Goal: Information Seeking & Learning: Check status

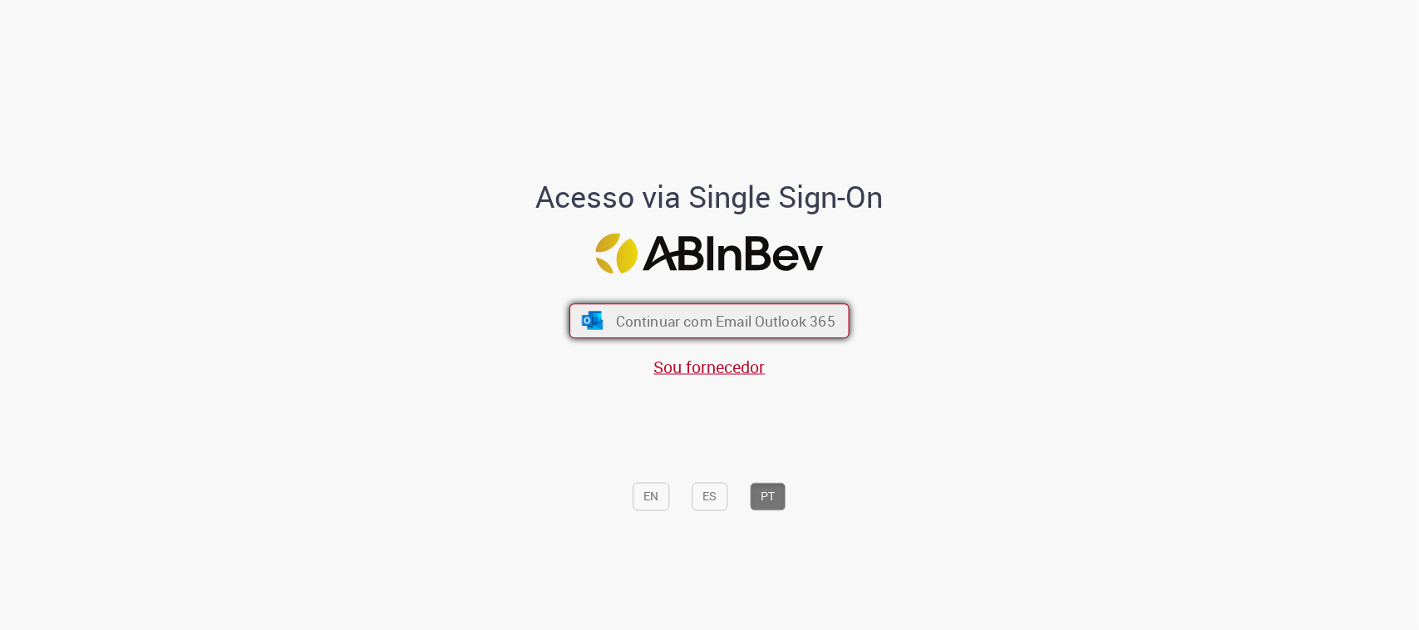
click at [810, 313] on span "Continuar com Email Outlook 365" at bounding box center [725, 321] width 219 height 19
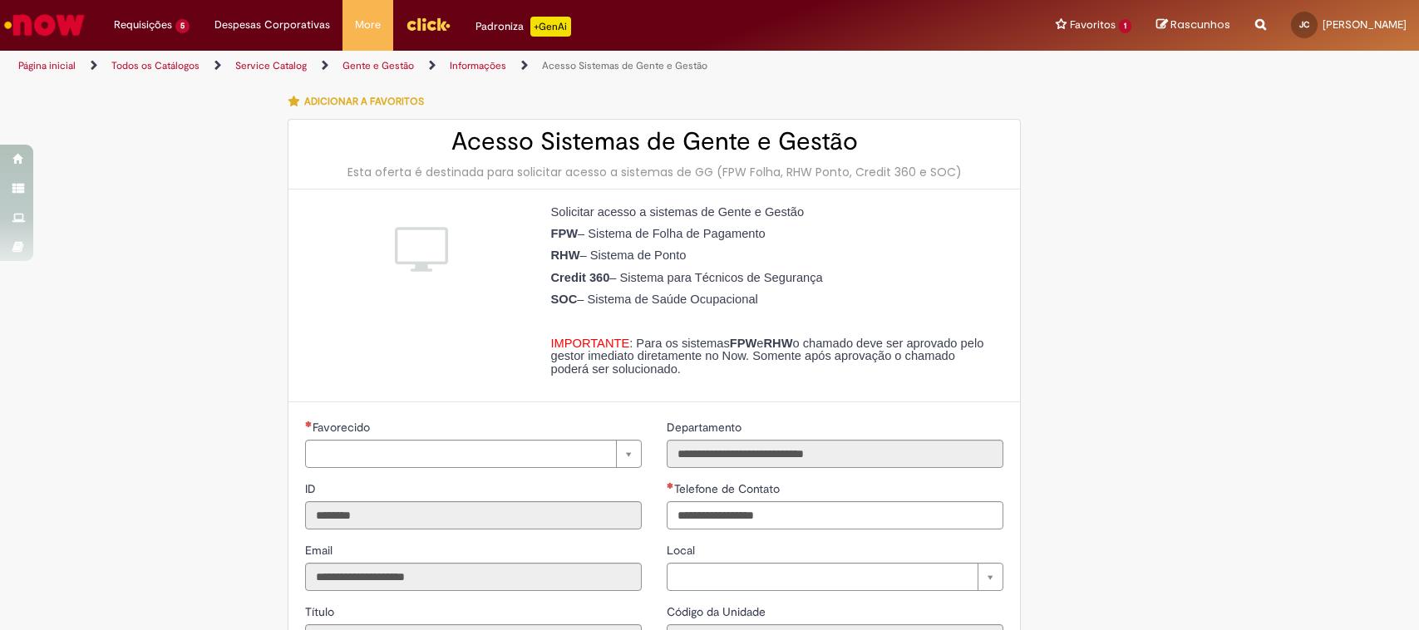
type input "**********"
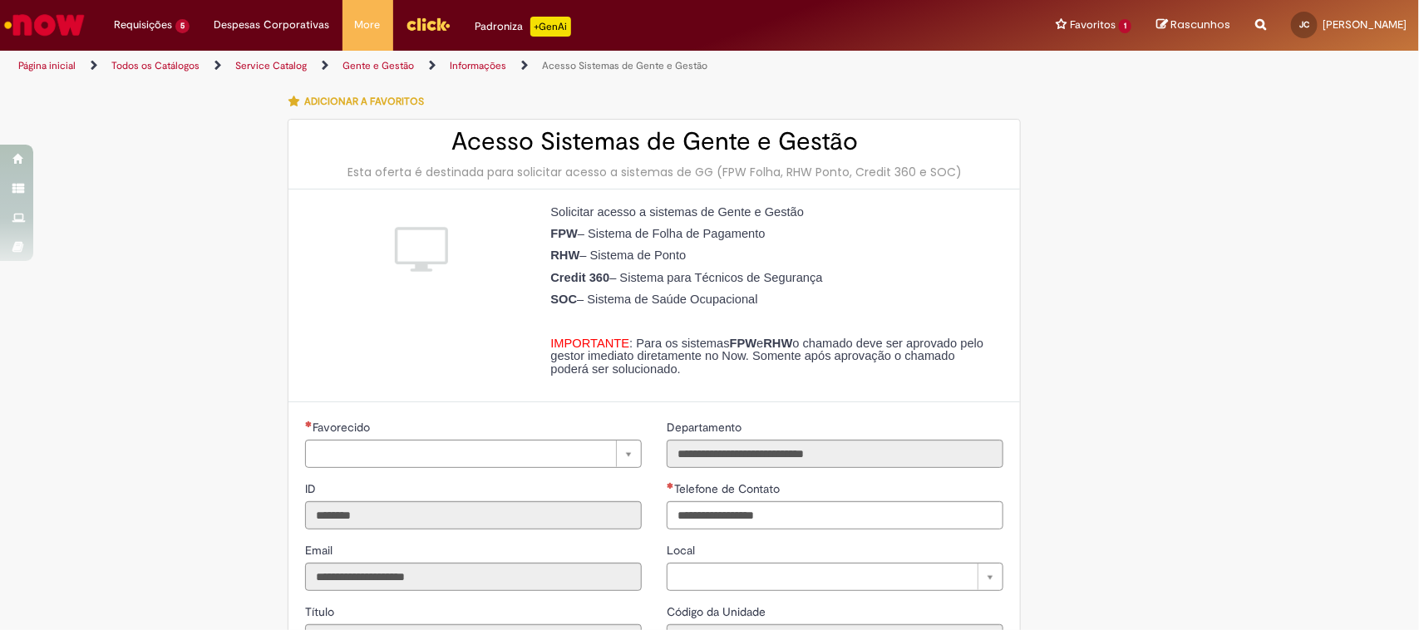
type input "**********"
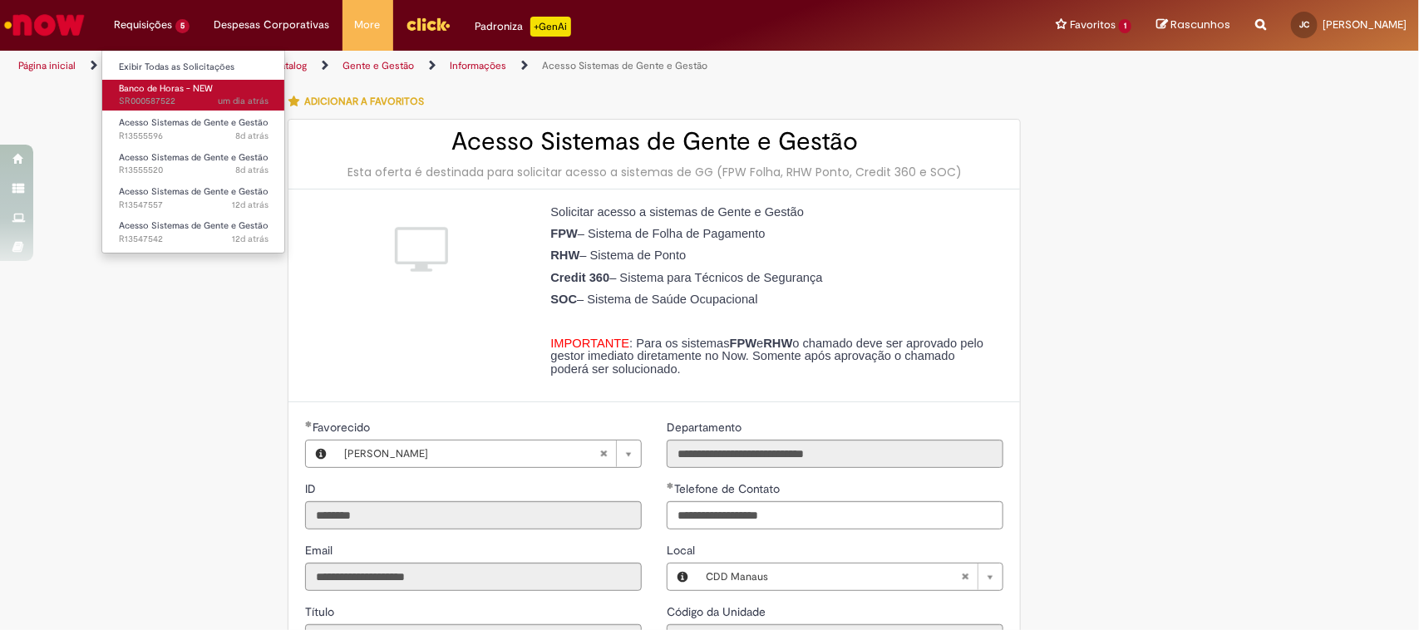
click at [167, 87] on span "Banco de Horas - NEW" at bounding box center [166, 88] width 94 height 12
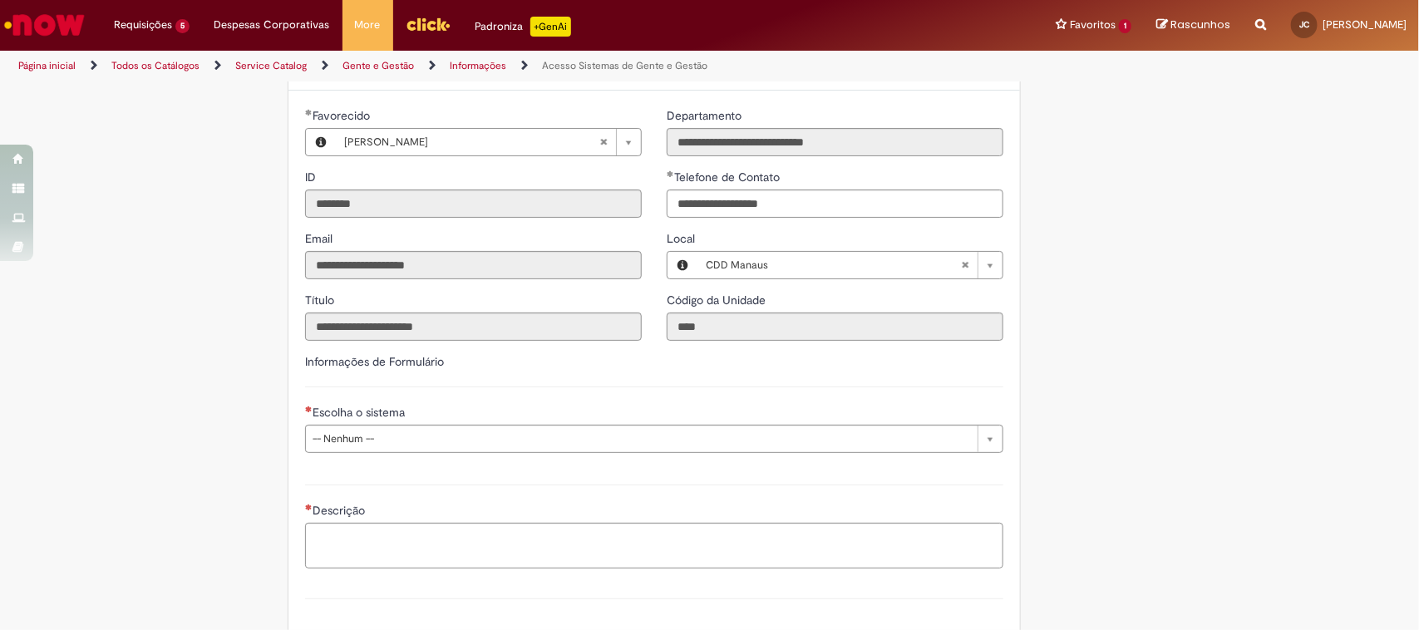
scroll to position [471, 0]
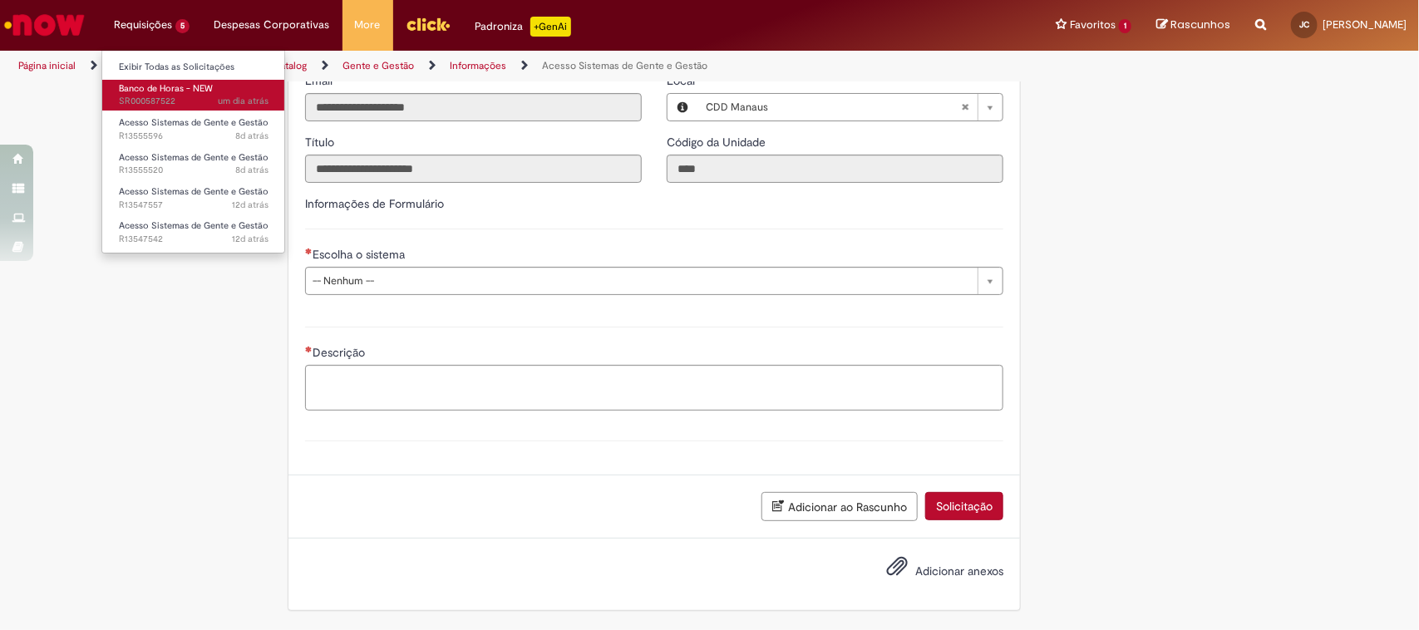
click at [189, 87] on span "Banco de Horas - NEW" at bounding box center [166, 88] width 94 height 12
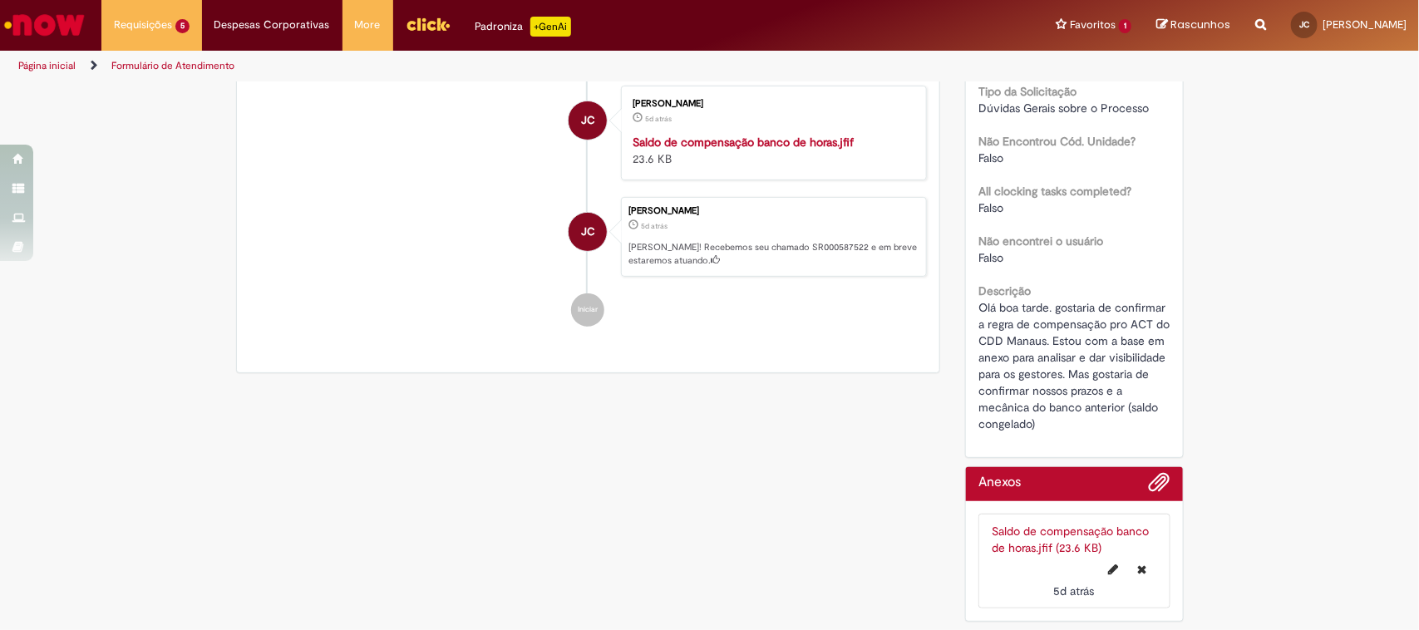
scroll to position [312, 0]
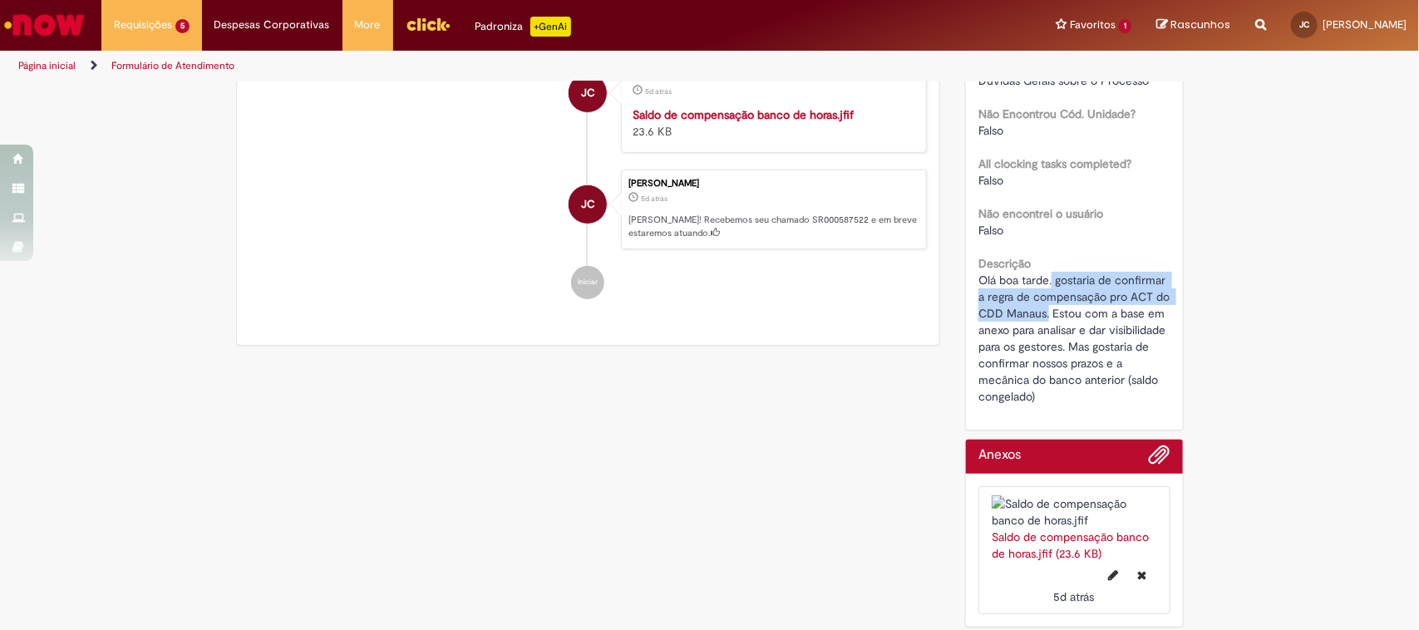
drag, startPoint x: 1044, startPoint y: 280, endPoint x: 1060, endPoint y: 318, distance: 41.4
click at [1060, 318] on span "Olá boa tarde. gostaria de confirmar a regra de compensação pro ACT do CDD Mana…" at bounding box center [1075, 338] width 194 height 131
copy span "gostaria de confirmar a regra de compensação pro ACT do CDD Manaus."
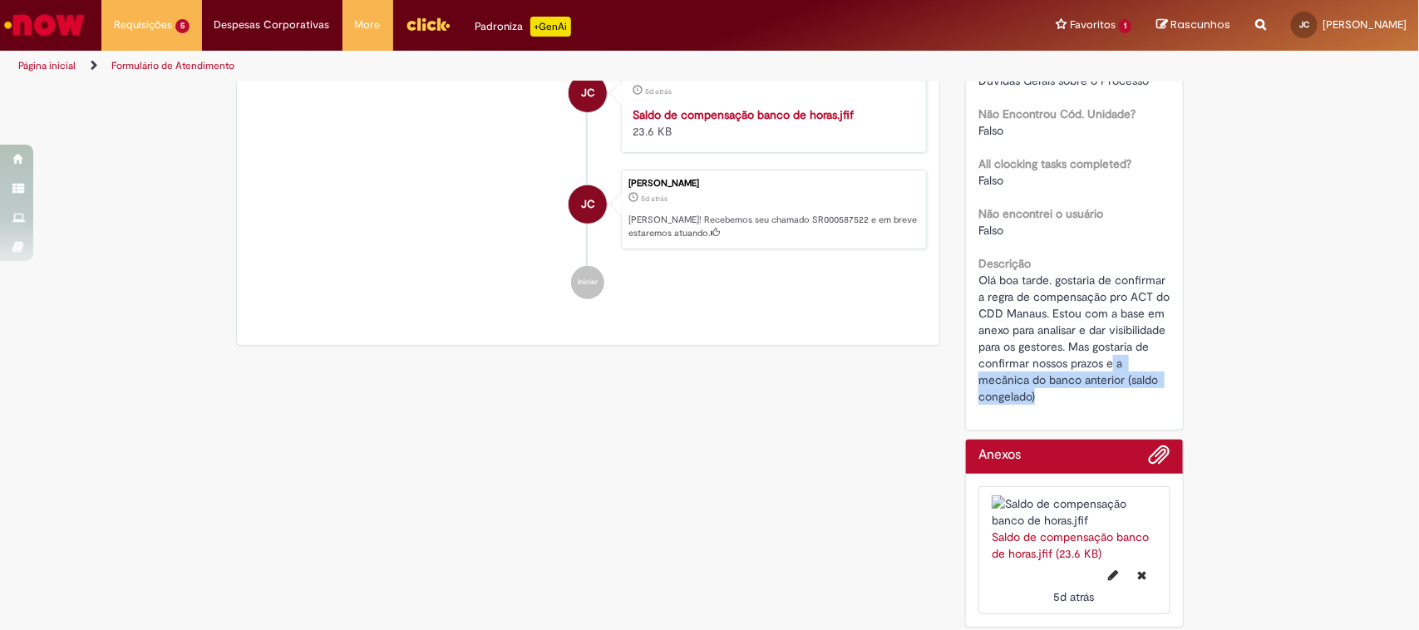
drag, startPoint x: 978, startPoint y: 378, endPoint x: 1097, endPoint y: 403, distance: 121.4
click at [1097, 403] on div "Olá boa tarde. gostaria de confirmar a regra de compensação pro ACT do CDD Mana…" at bounding box center [1074, 338] width 192 height 133
copy span "a mecânica do banco anterior (saldo congelado)"
click at [1284, 405] on div "Verificar Código de Barras Aguardando Aprovação Aguardando atendimento Em andam…" at bounding box center [709, 203] width 1419 height 864
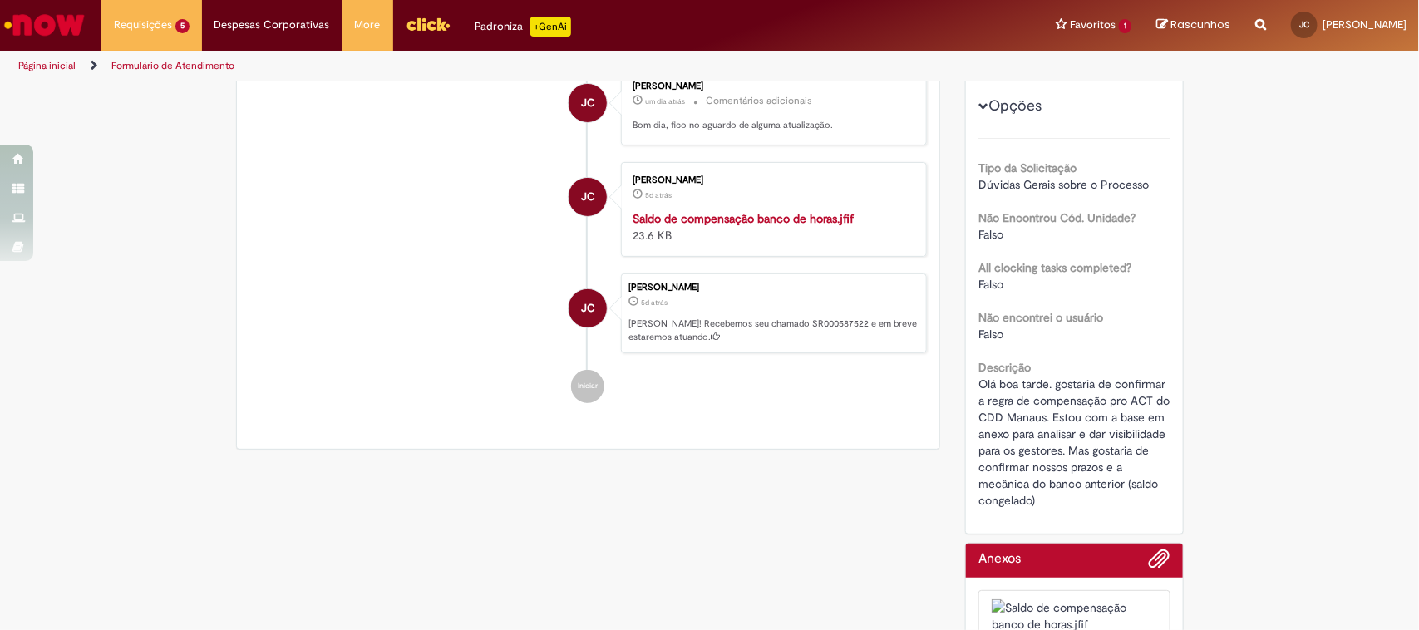
scroll to position [0, 0]
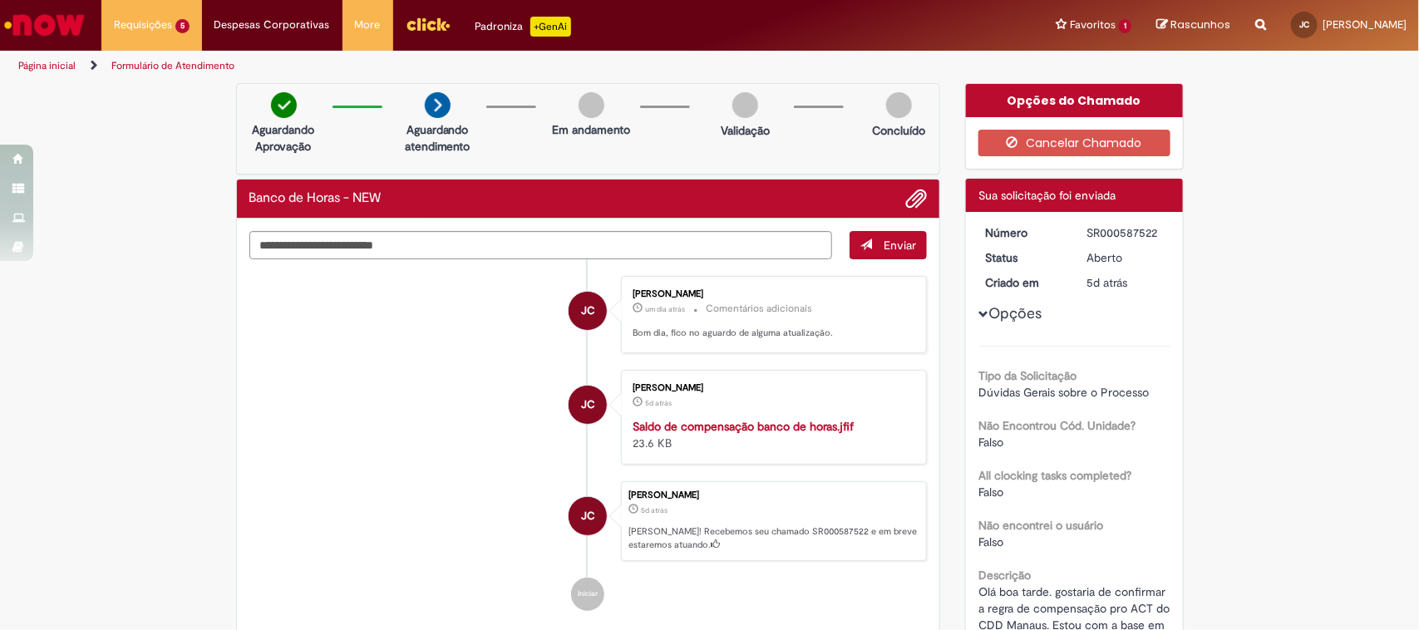
click at [470, 412] on li "JC Joao Vieira De Castro 5d atrás 5 dias atrás Saldo de compensação banco de ho…" at bounding box center [588, 417] width 678 height 95
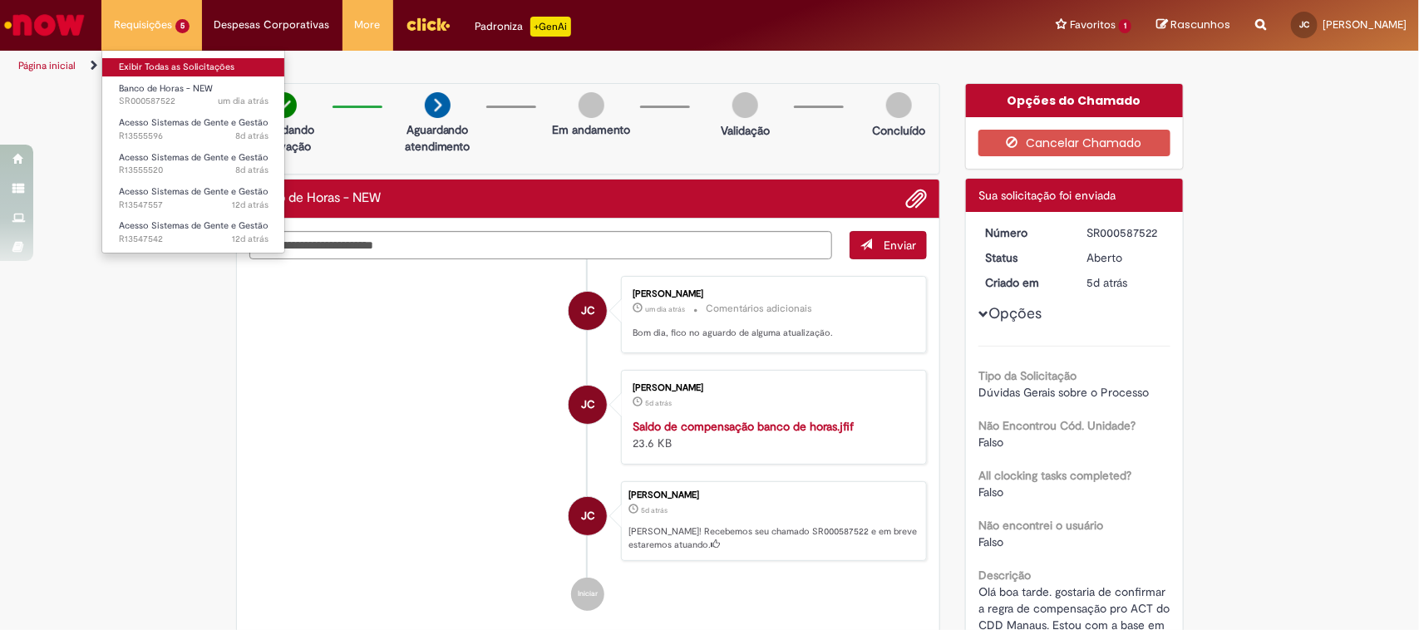
click at [194, 71] on link "Exibir Todas as Solicitações" at bounding box center [193, 67] width 183 height 18
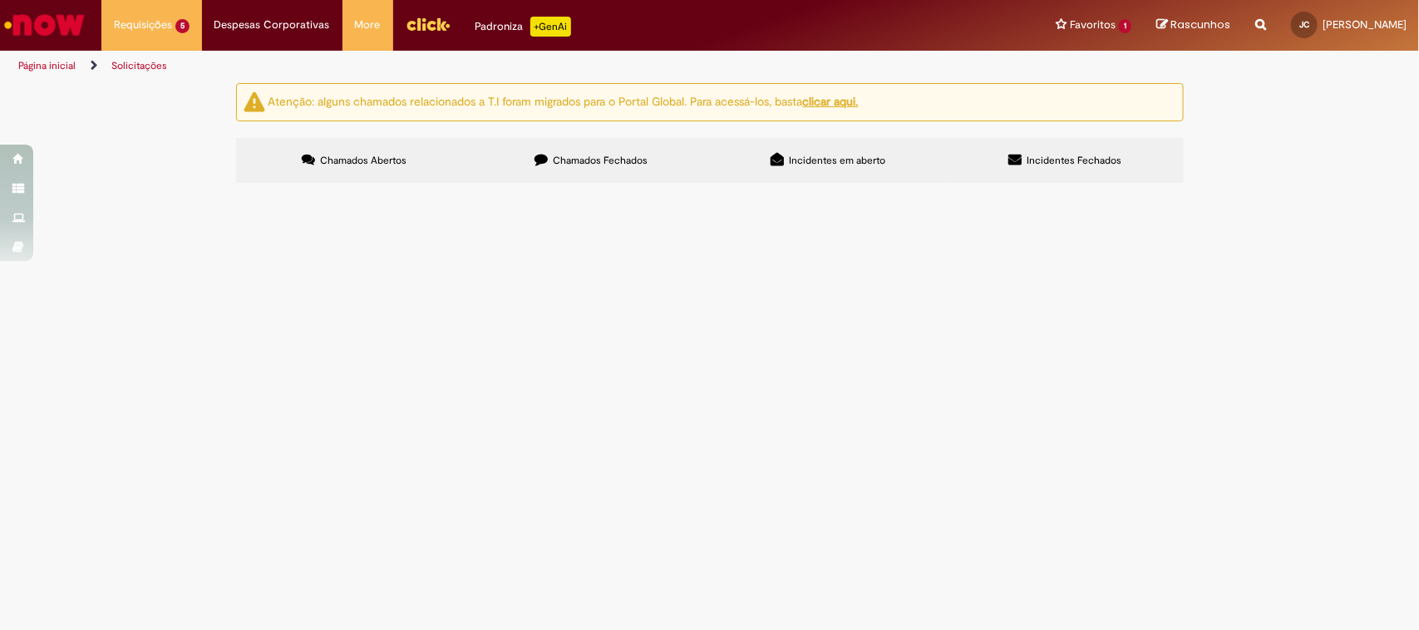
click at [0, 0] on span "Acesso Sistemas de Gente e Gestão" at bounding box center [0, 0] width 0 height 0
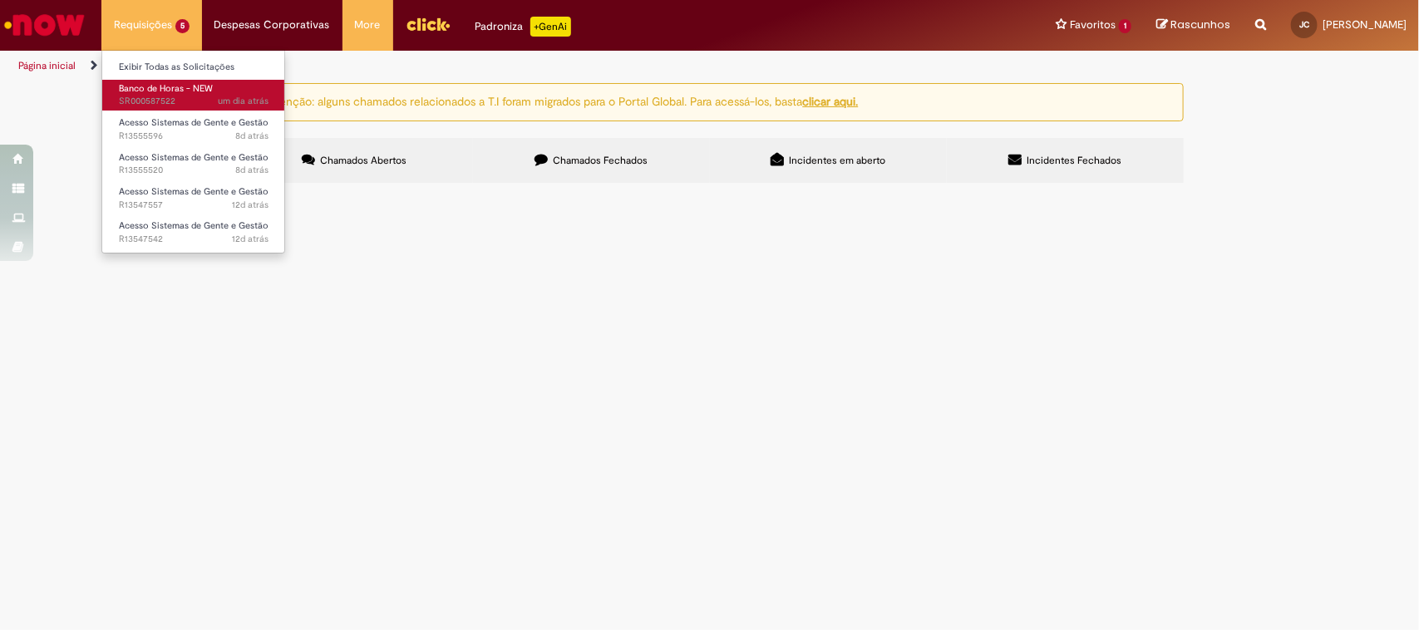
click at [185, 89] on span "Banco de Horas - NEW" at bounding box center [166, 88] width 94 height 12
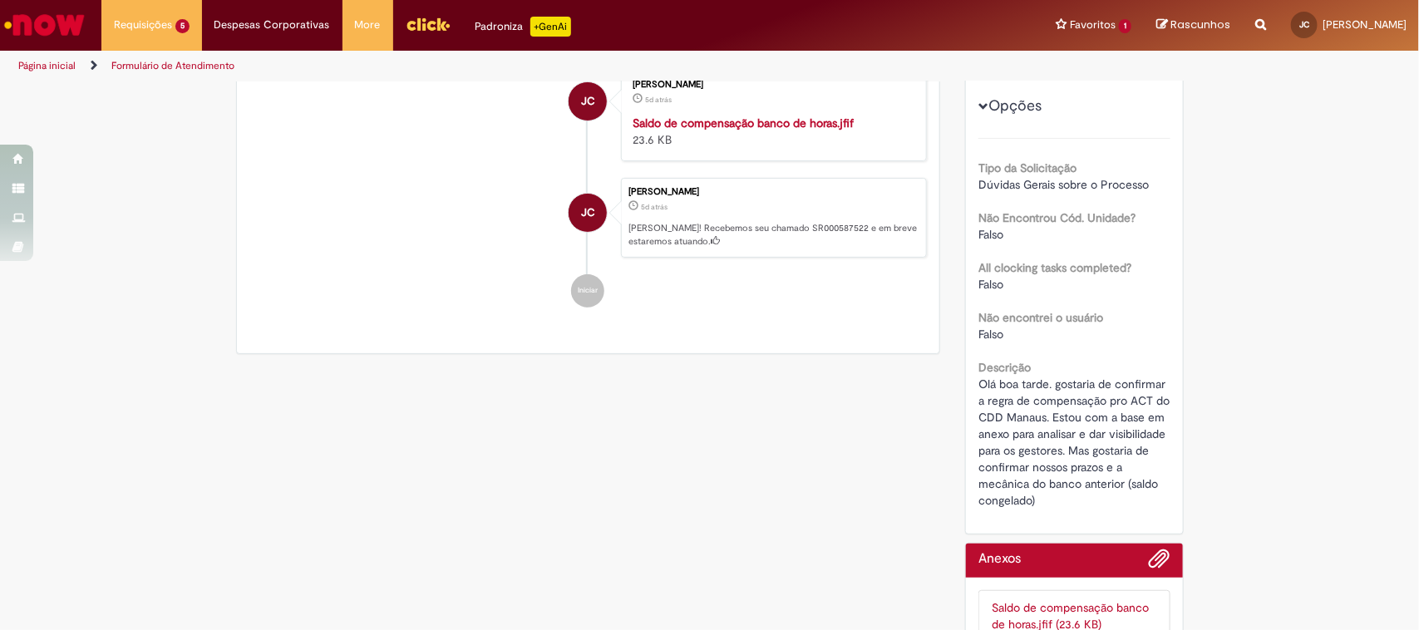
scroll to position [304, 0]
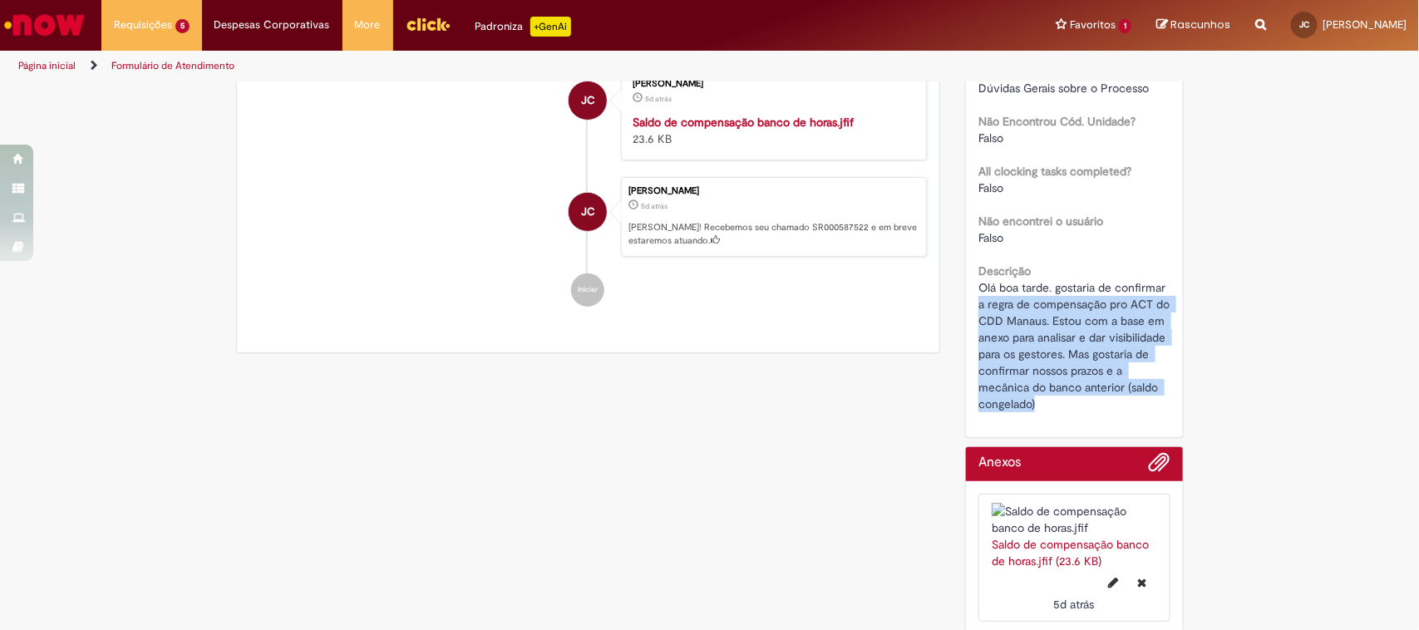
drag, startPoint x: 983, startPoint y: 313, endPoint x: 1077, endPoint y: 416, distance: 140.1
click at [1077, 416] on div "Número SR000587522 Status Aberto Criado em 5d atrás 5 dias atrás Opções Tipo da…" at bounding box center [1074, 172] width 217 height 529
copy span "a regra de compensação pro ACT do CDD Manaus. Estou com a base em anexo para an…"
